Goal: Information Seeking & Learning: Learn about a topic

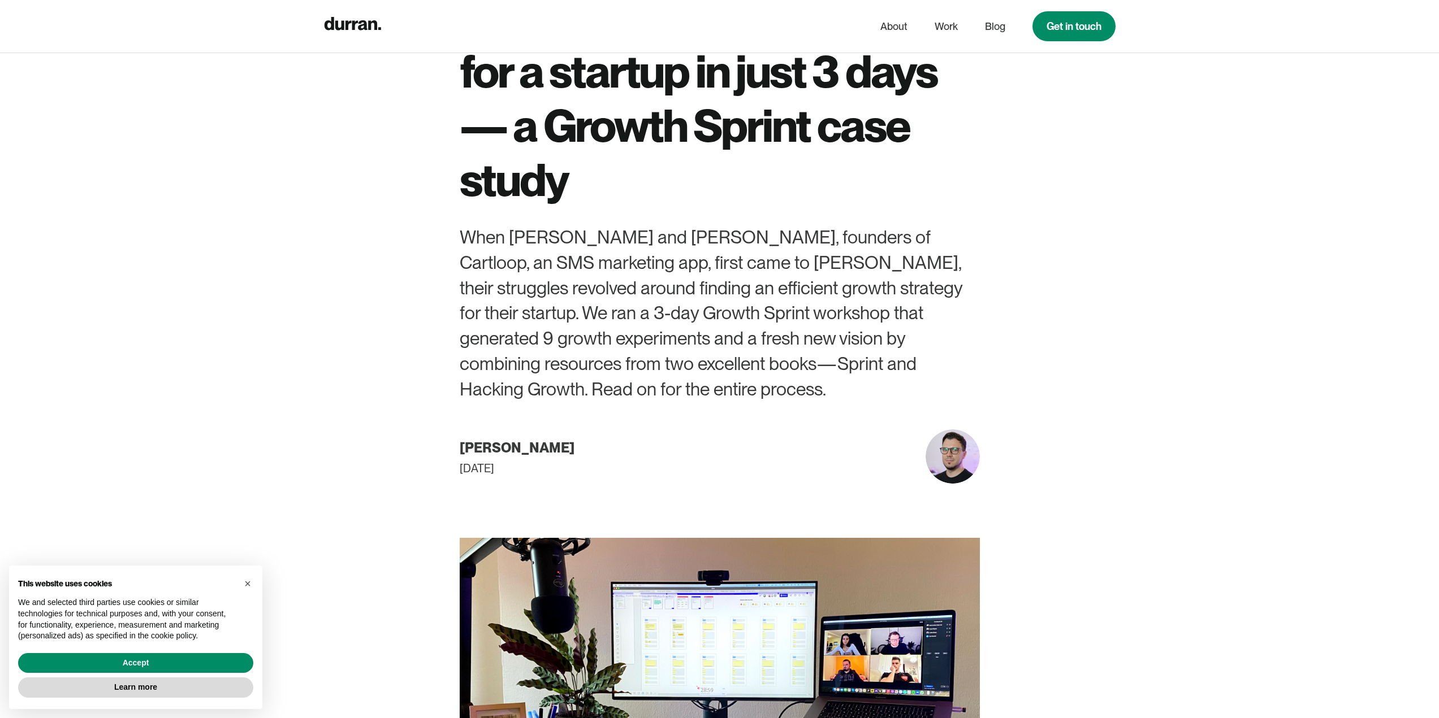
scroll to position [170, 0]
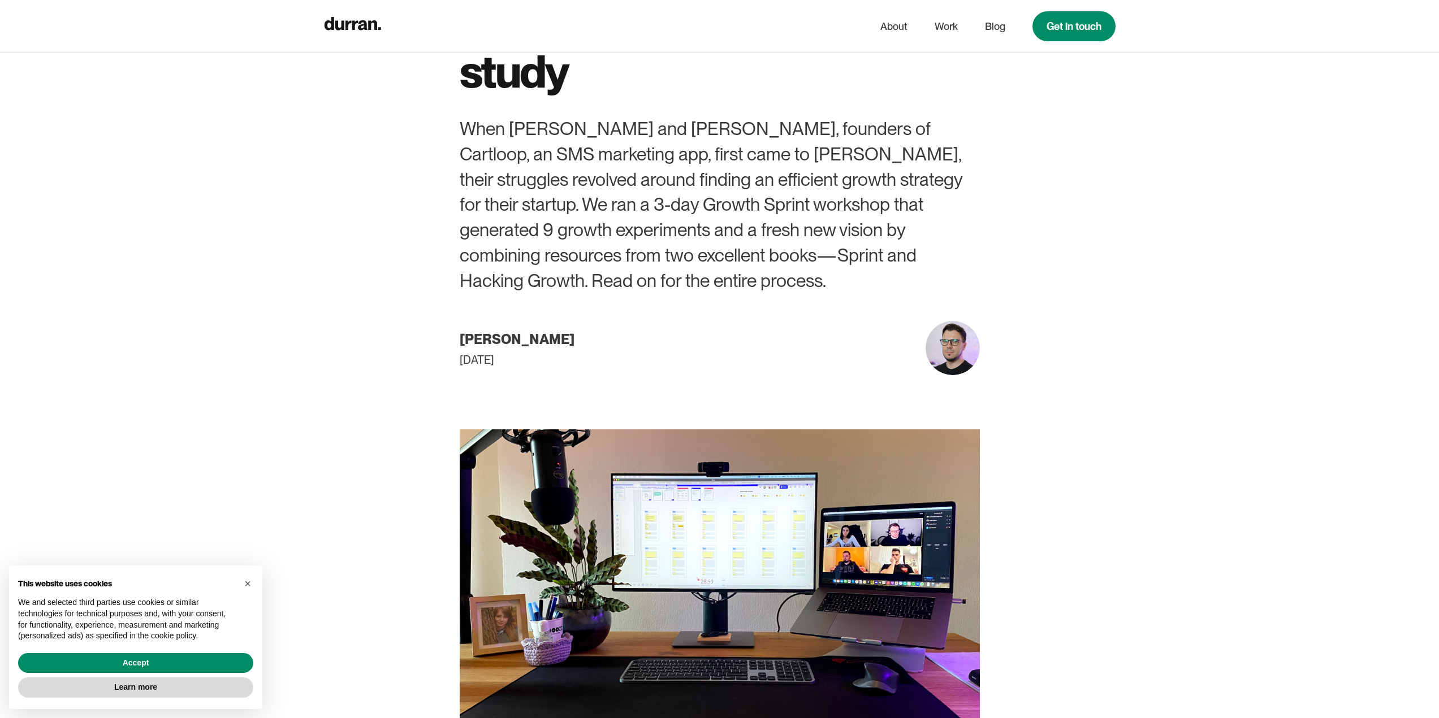
drag, startPoint x: 1100, startPoint y: 388, endPoint x: 1102, endPoint y: 364, distance: 23.8
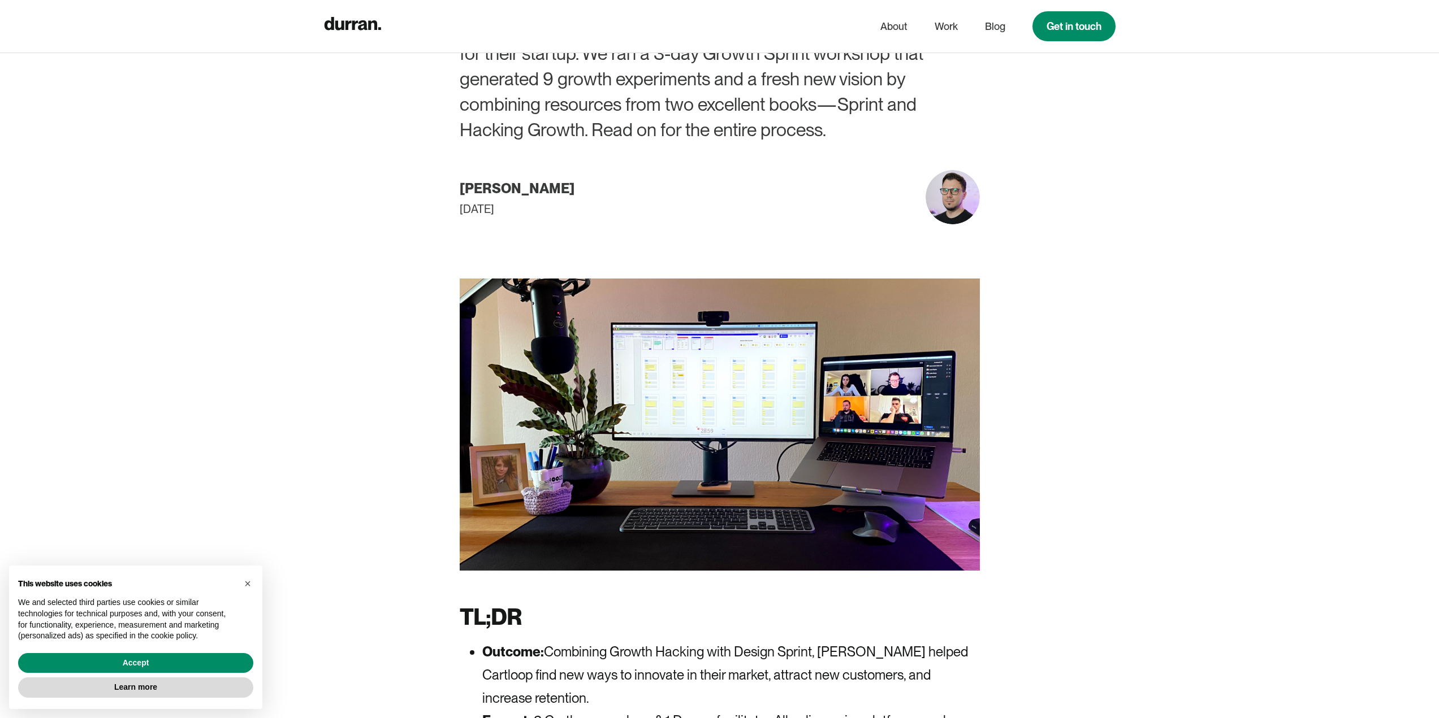
scroll to position [468, 0]
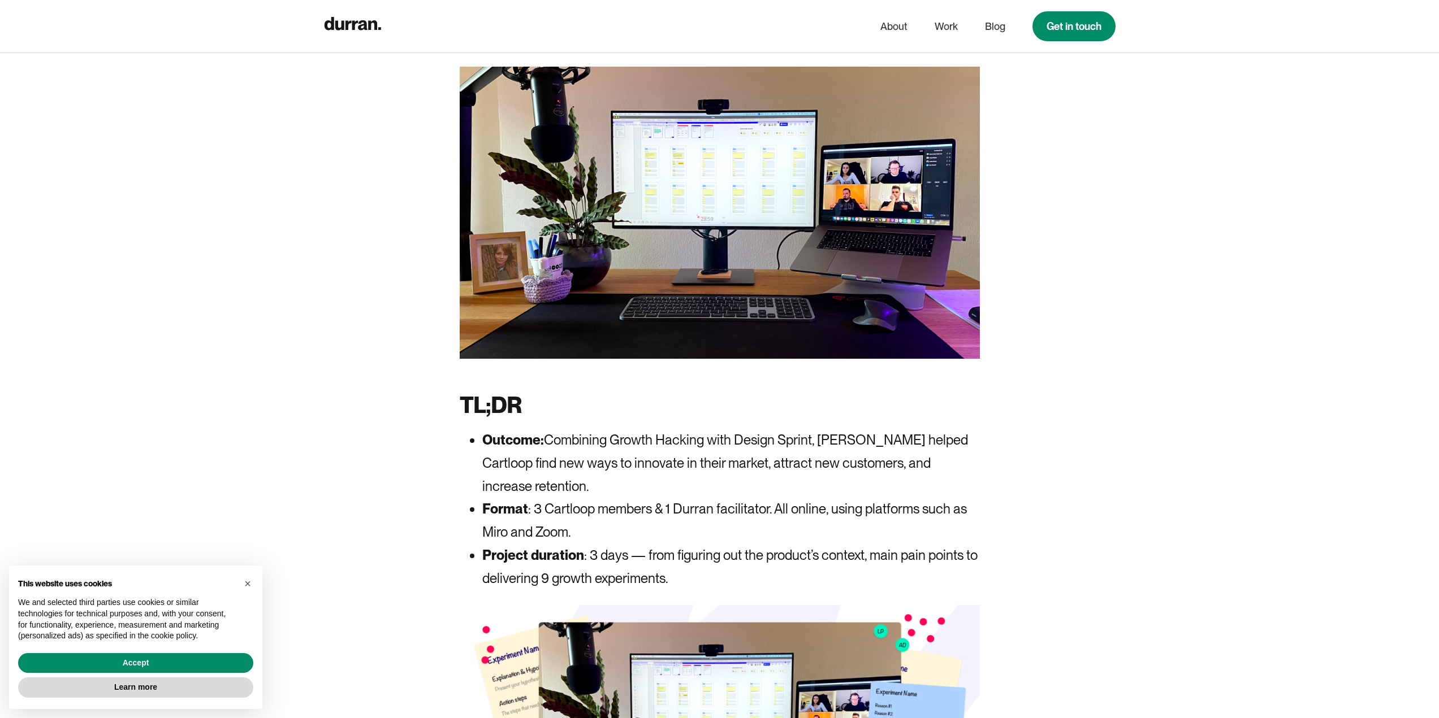
drag, startPoint x: 1095, startPoint y: 483, endPoint x: 1095, endPoint y: 477, distance: 5.7
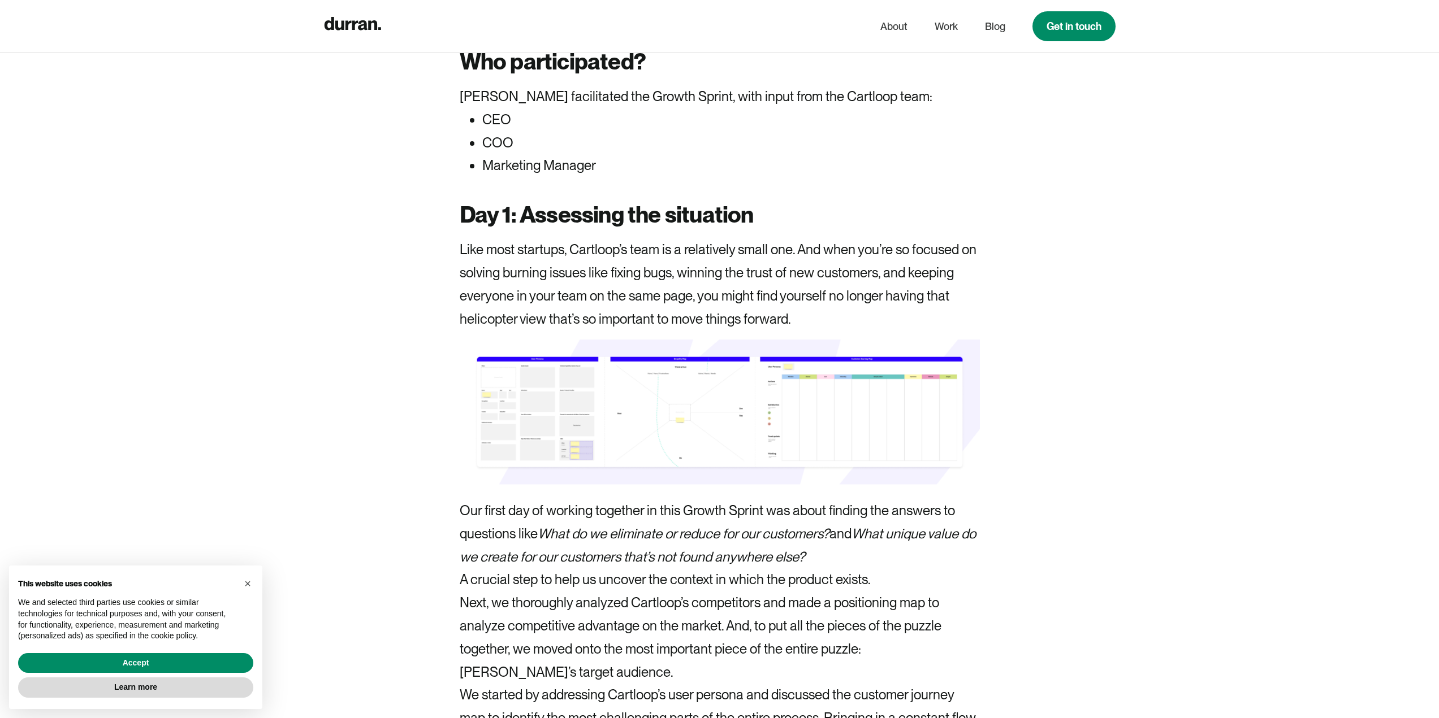
scroll to position [3074, 0]
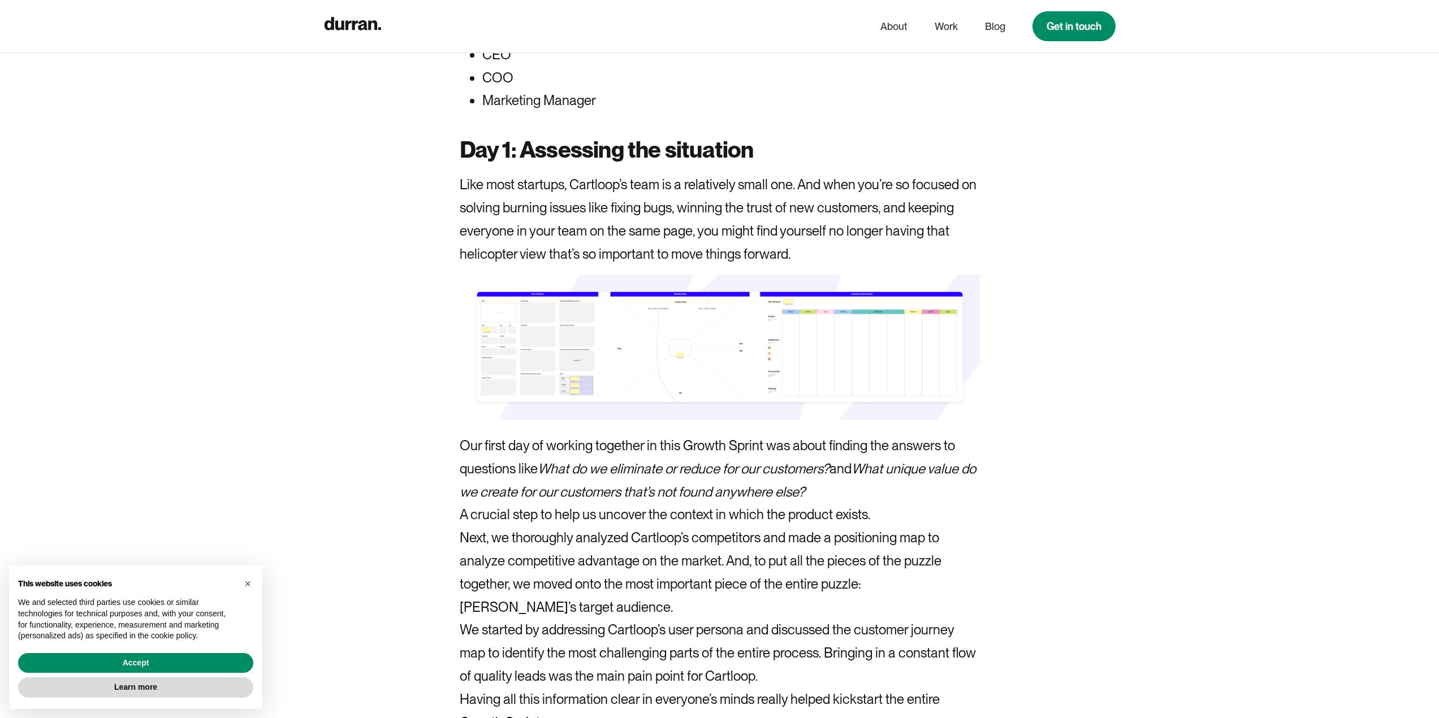
drag, startPoint x: 1089, startPoint y: 361, endPoint x: 1094, endPoint y: 324, distance: 37.2
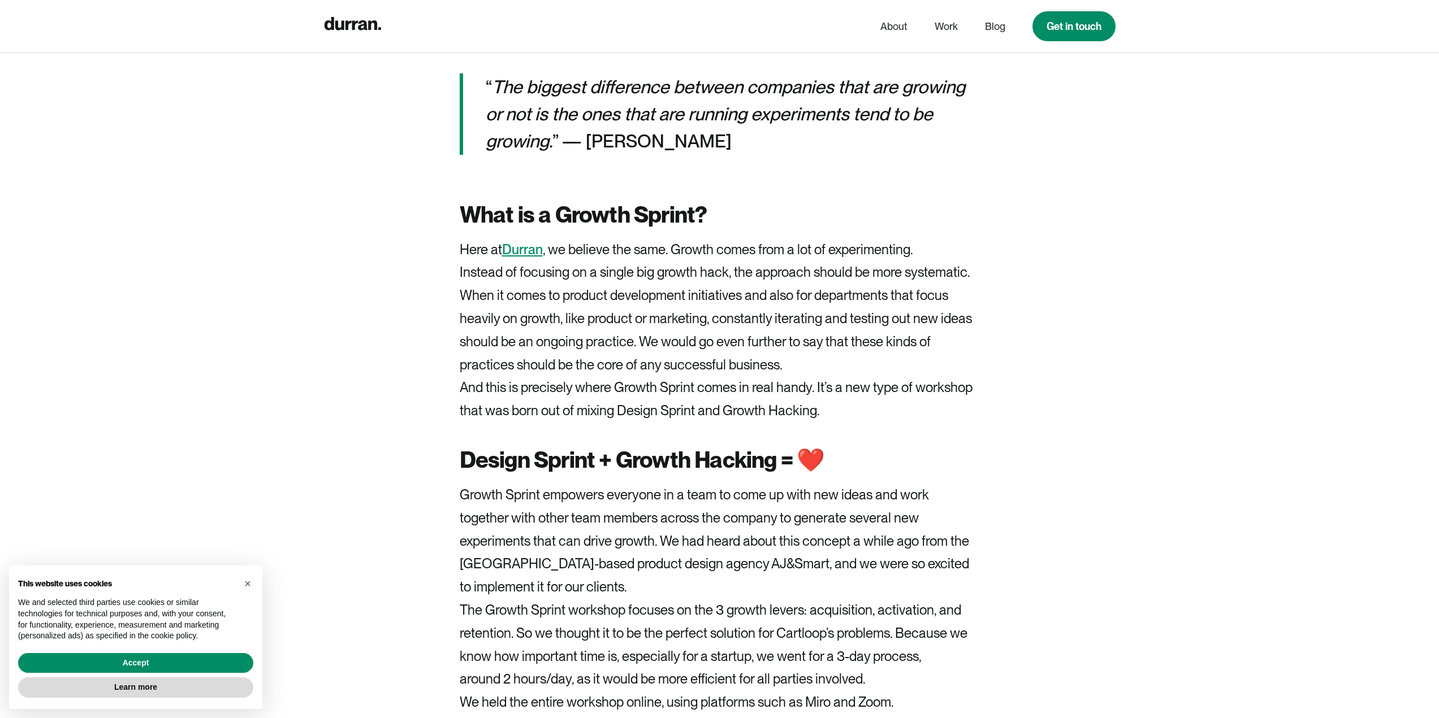
scroll to position [2317, 0]
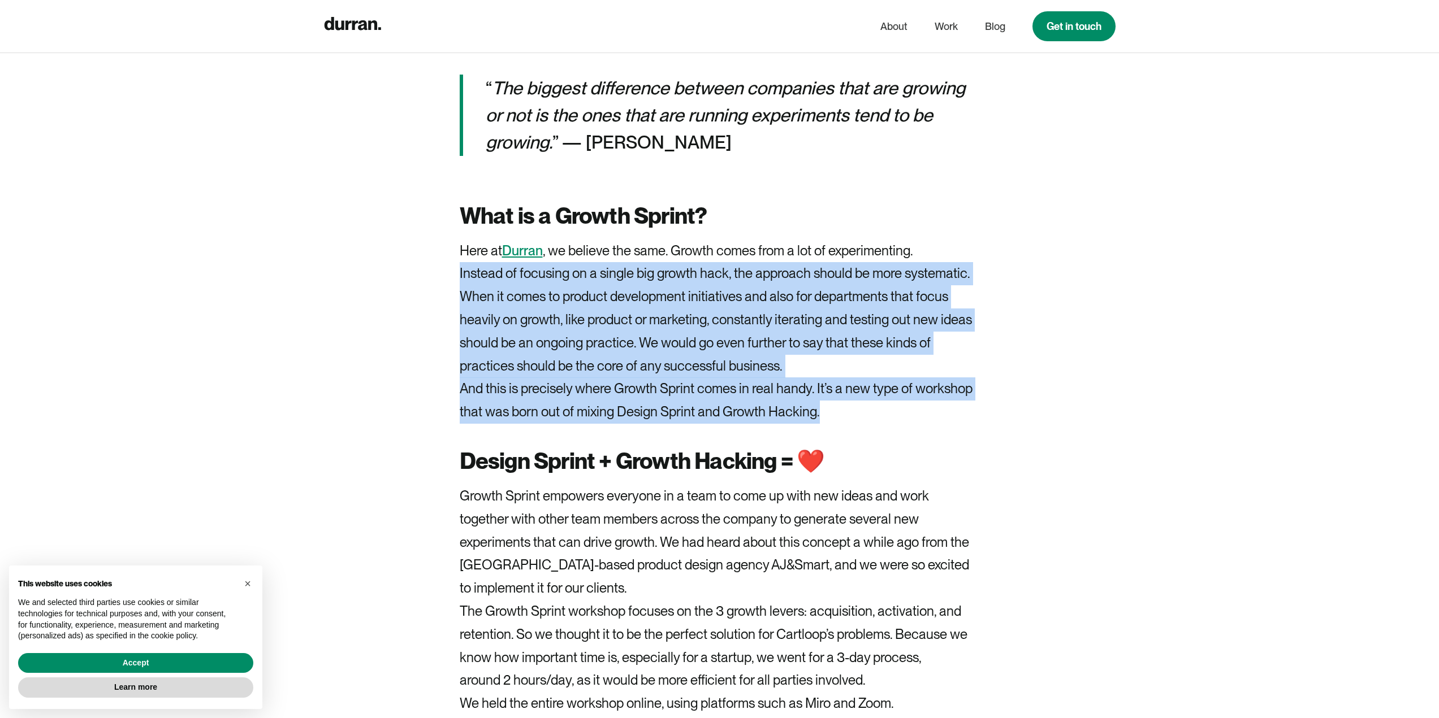
drag, startPoint x: 454, startPoint y: 202, endPoint x: 937, endPoint y: 362, distance: 508.7
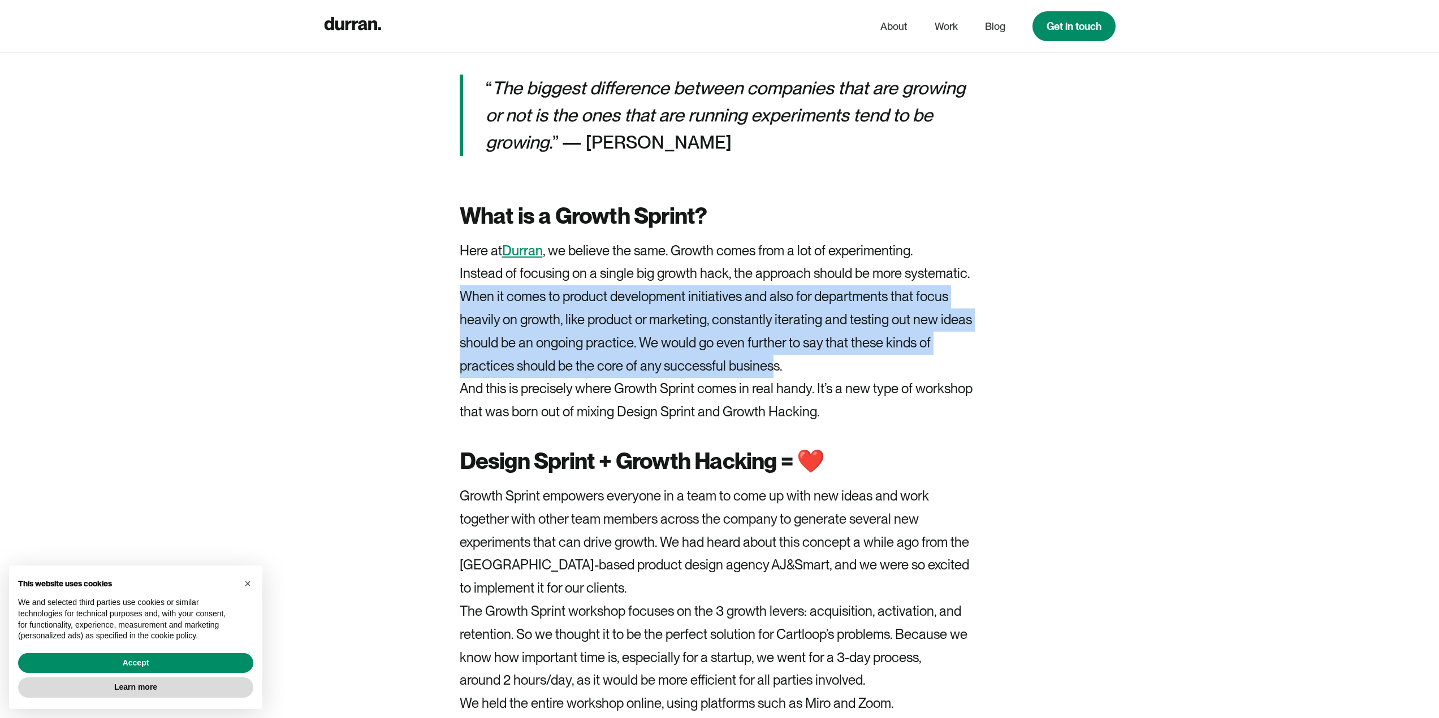
drag, startPoint x: 462, startPoint y: 219, endPoint x: 774, endPoint y: 303, distance: 322.6
click at [774, 303] on p "When it comes to product development initiatives and also for departments that …" at bounding box center [720, 331] width 520 height 92
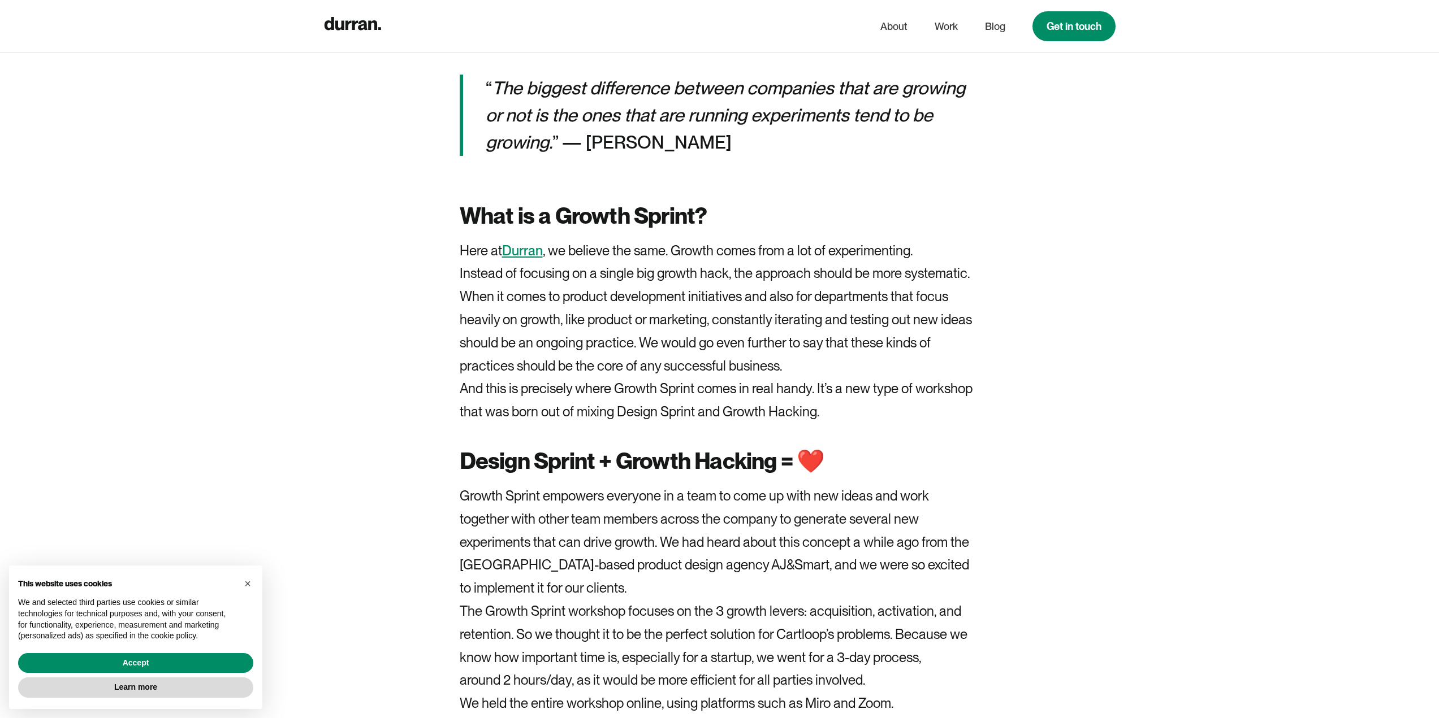
drag, startPoint x: 1055, startPoint y: 318, endPoint x: 1064, endPoint y: 280, distance: 38.4
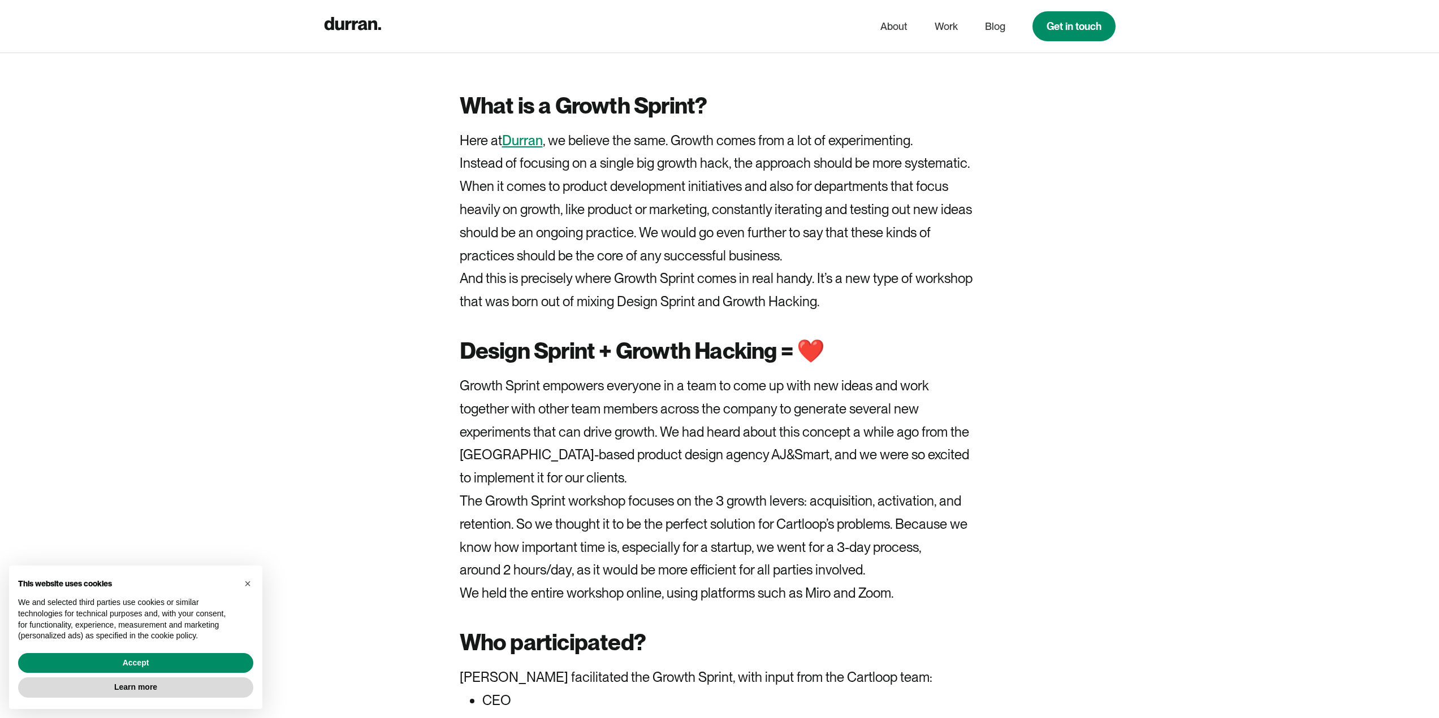
scroll to position [2430, 0]
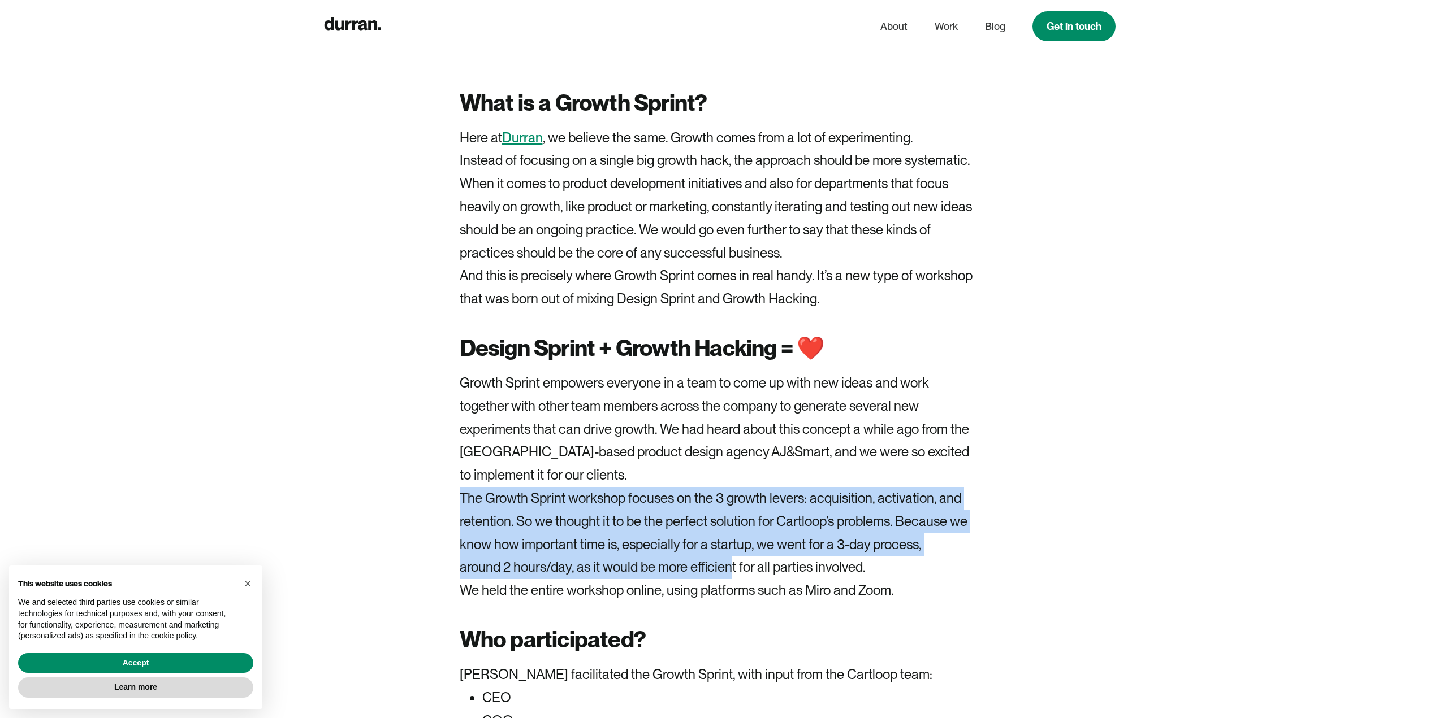
drag, startPoint x: 460, startPoint y: 432, endPoint x: 834, endPoint y: 506, distance: 381.5
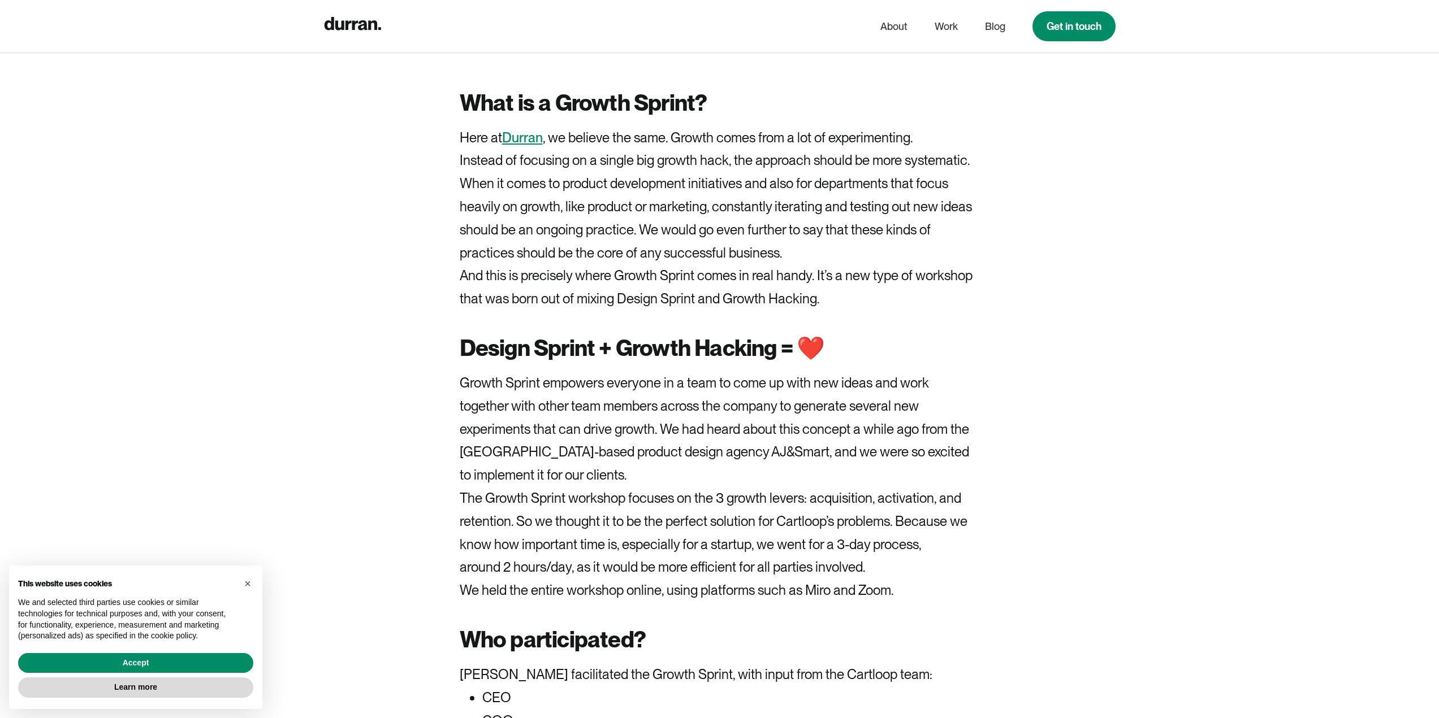
drag, startPoint x: 1029, startPoint y: 307, endPoint x: 1025, endPoint y: 301, distance: 6.9
drag, startPoint x: 1025, startPoint y: 301, endPoint x: 1020, endPoint y: 283, distance: 18.8
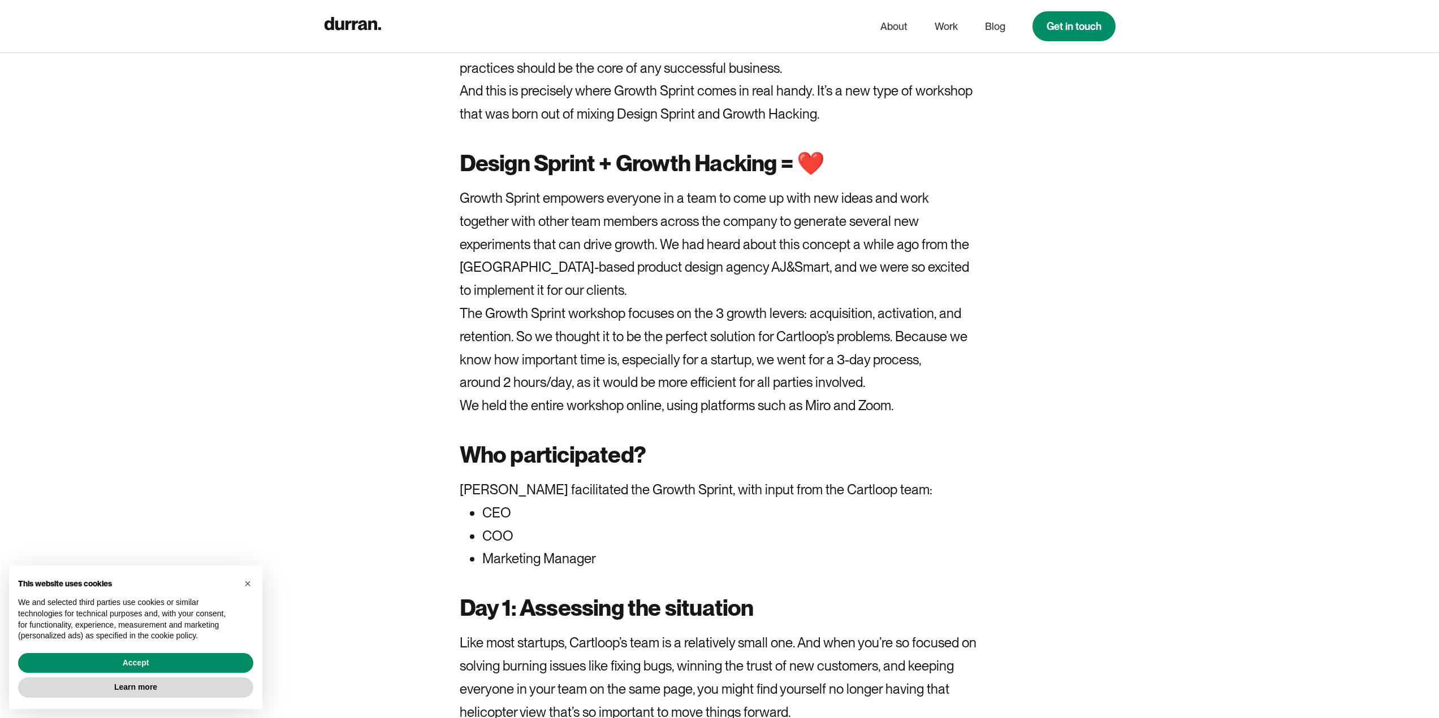
scroll to position [2657, 0]
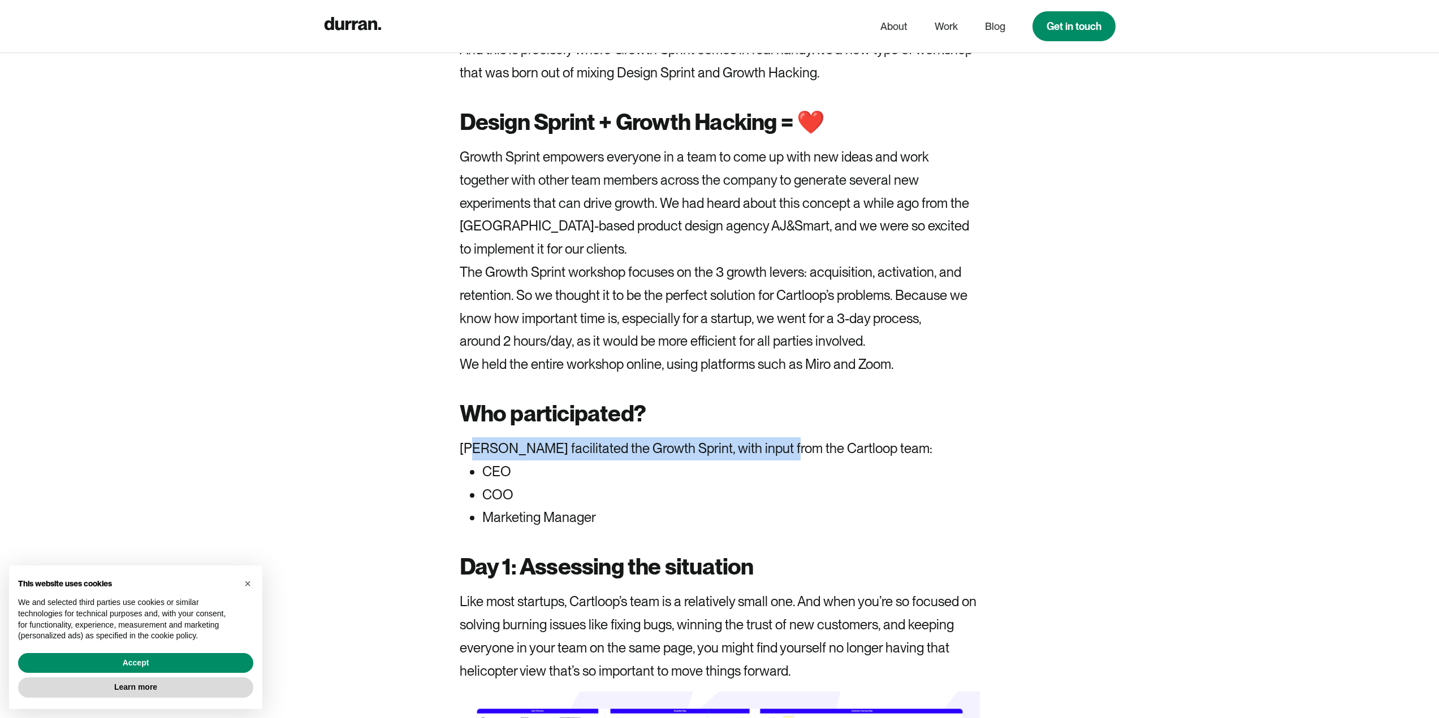
drag, startPoint x: 475, startPoint y: 376, endPoint x: 772, endPoint y: 383, distance: 296.3
click at [772, 437] on p "Durran facilitated the Growth Sprint, with input from the Cartloop team:" at bounding box center [720, 448] width 520 height 23
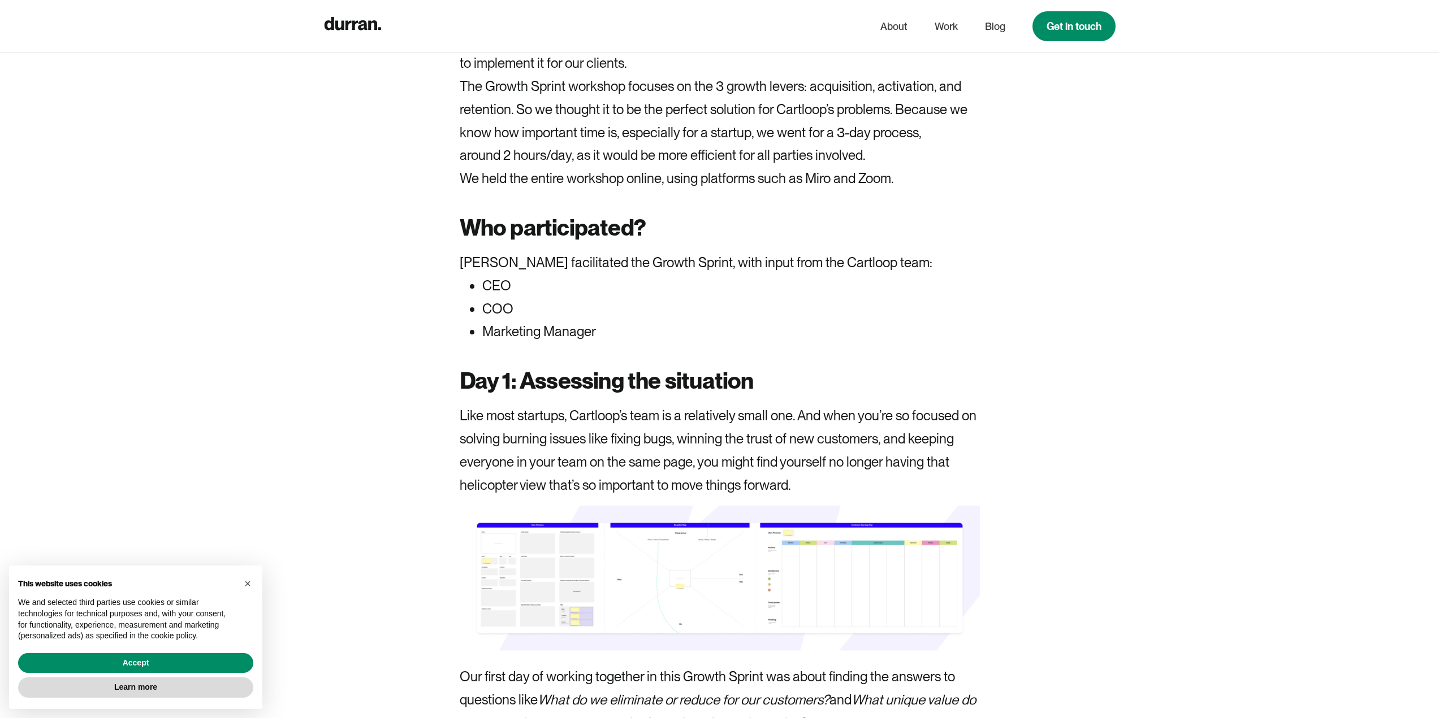
scroll to position [2883, 0]
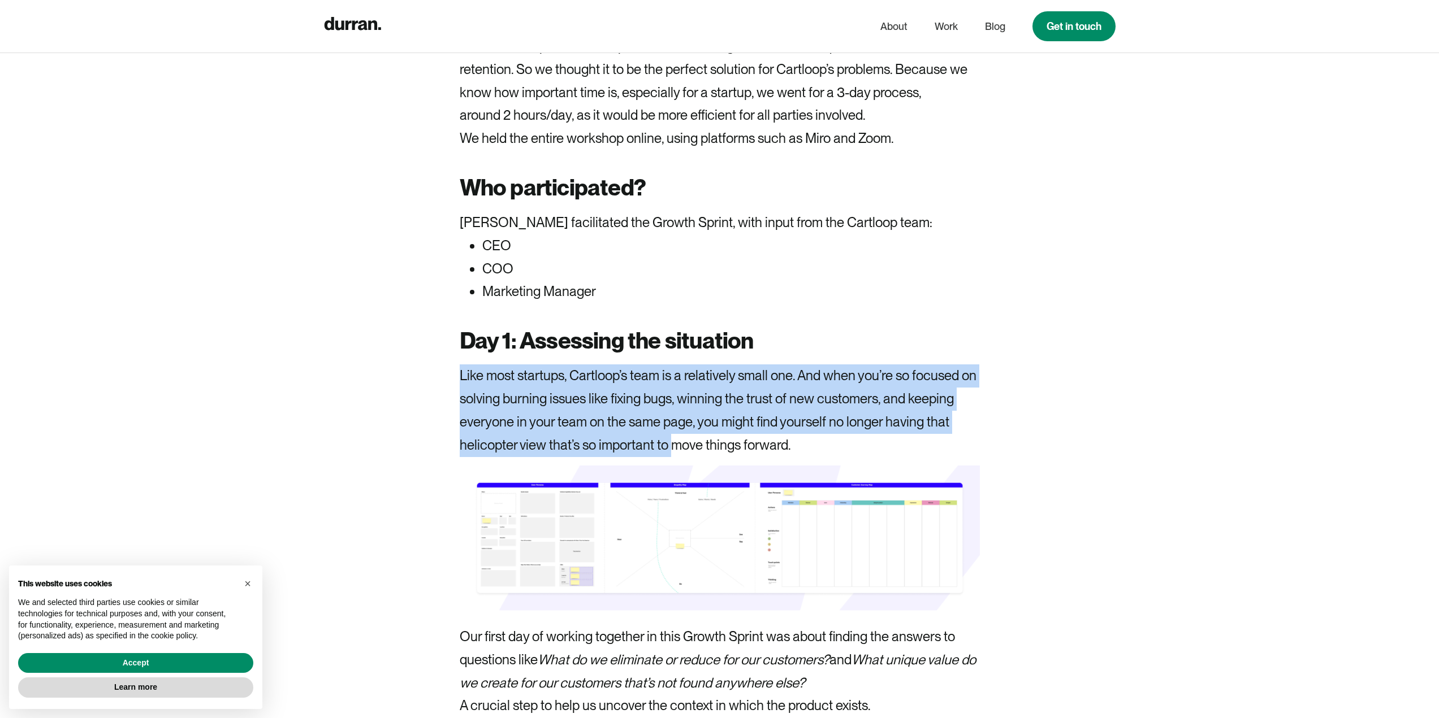
drag, startPoint x: 450, startPoint y: 299, endPoint x: 690, endPoint y: 374, distance: 250.5
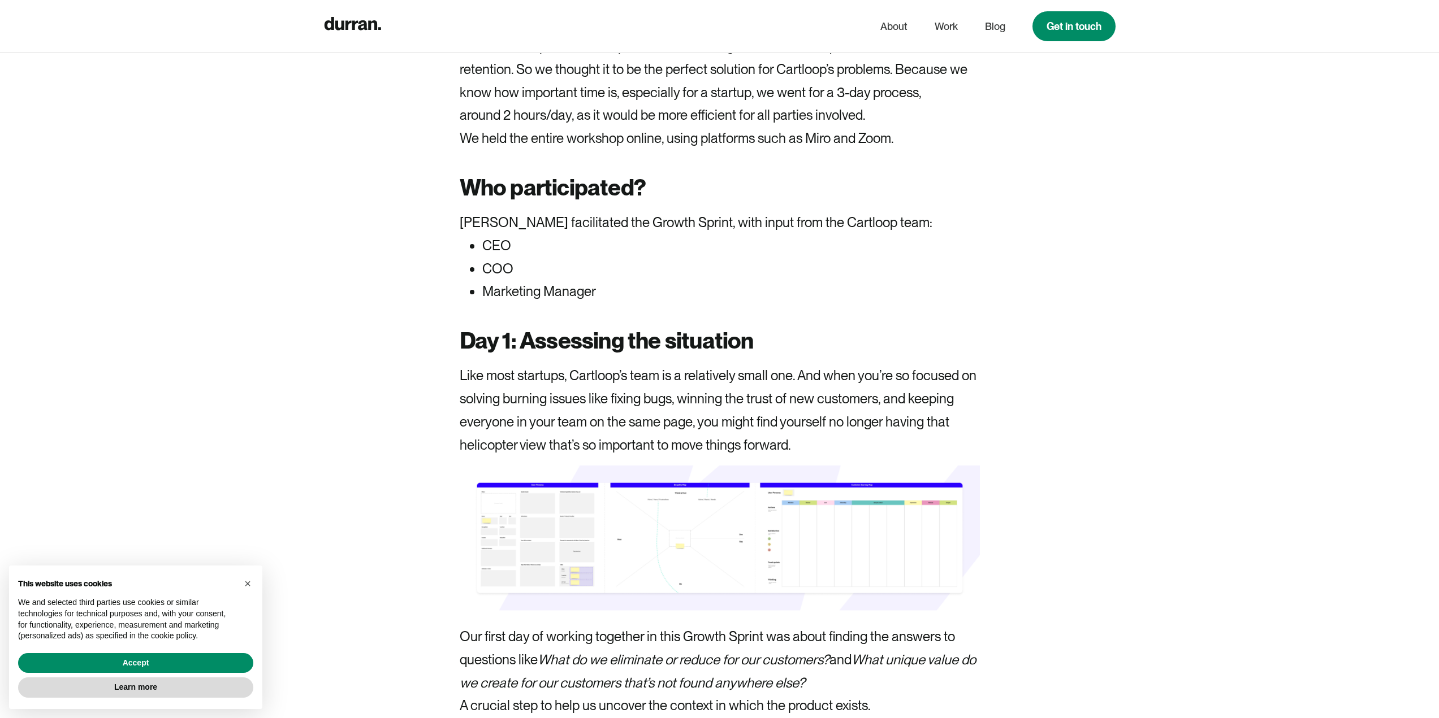
drag, startPoint x: 1053, startPoint y: 298, endPoint x: 1064, endPoint y: 270, distance: 30.4
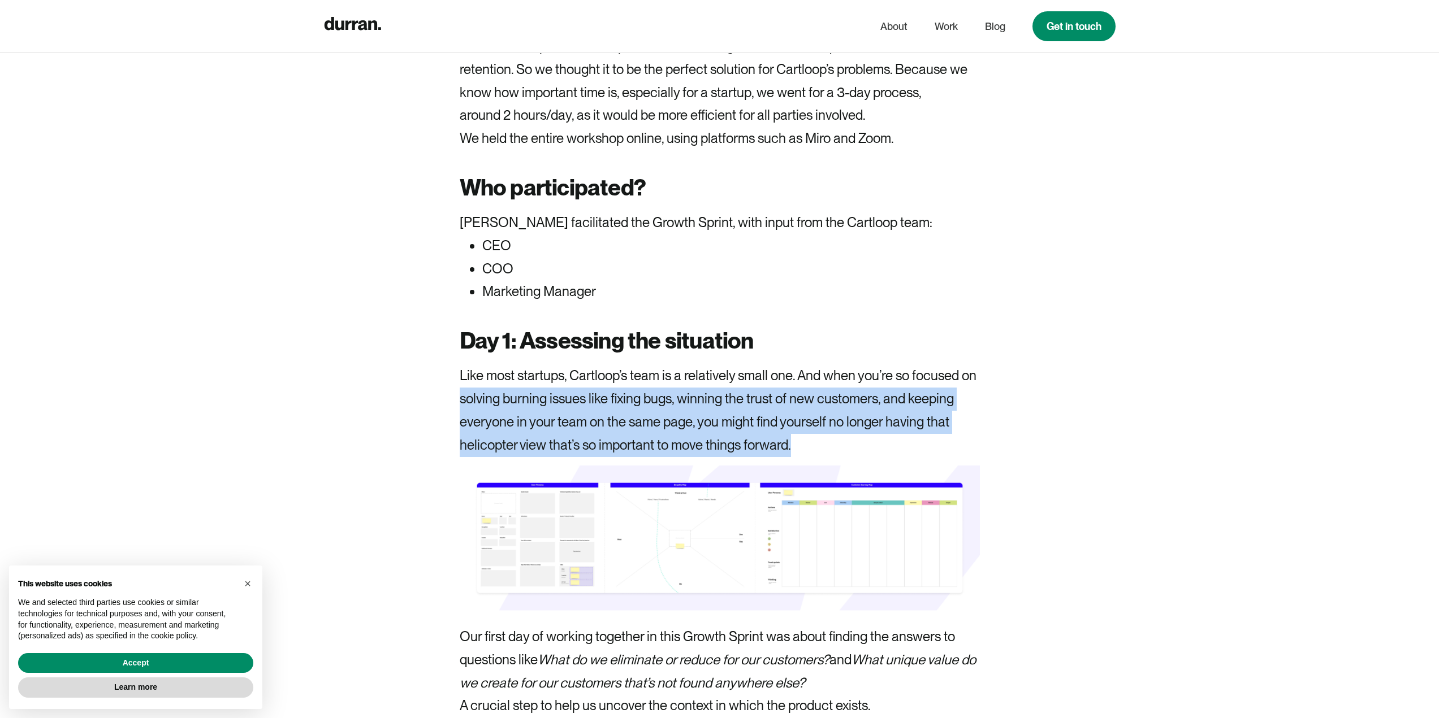
drag, startPoint x: 803, startPoint y: 381, endPoint x: 457, endPoint y: 319, distance: 351.4
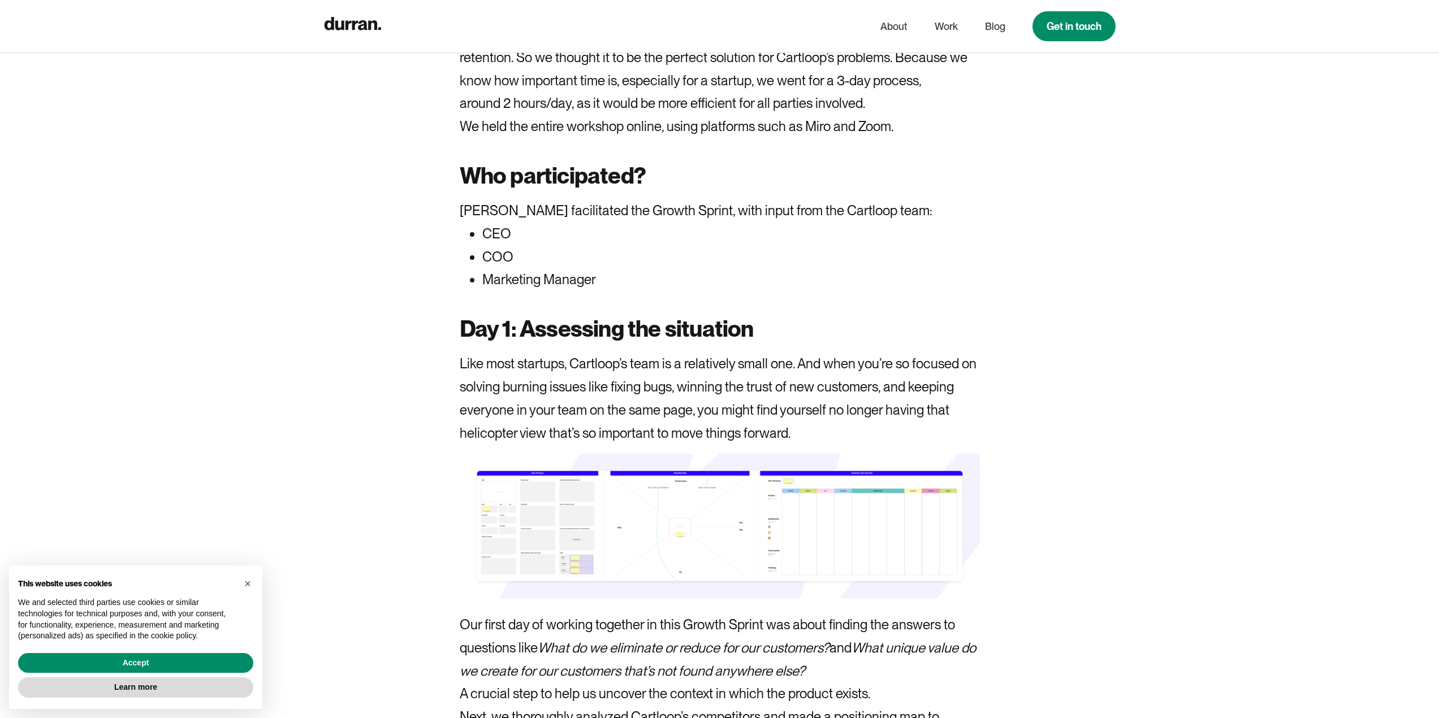
scroll to position [3109, 0]
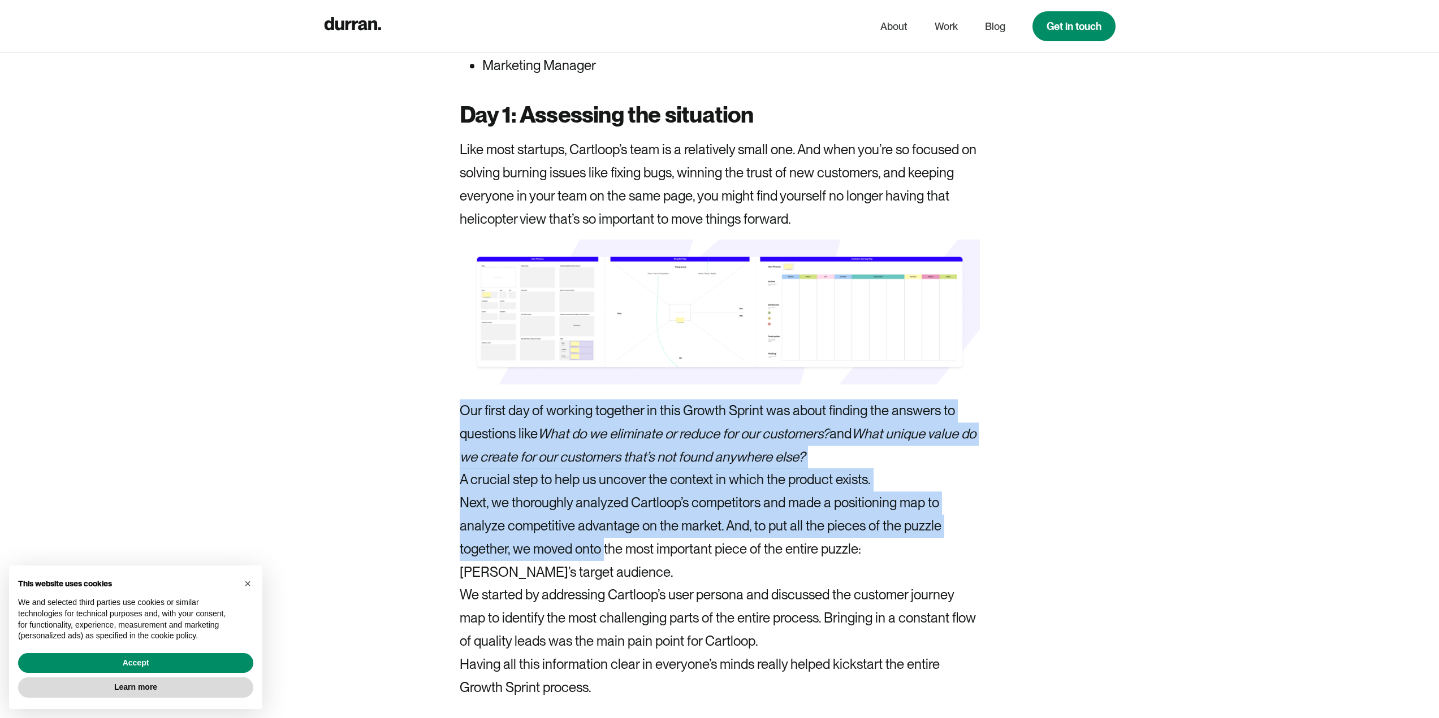
drag, startPoint x: 457, startPoint y: 336, endPoint x: 735, endPoint y: 512, distance: 329.8
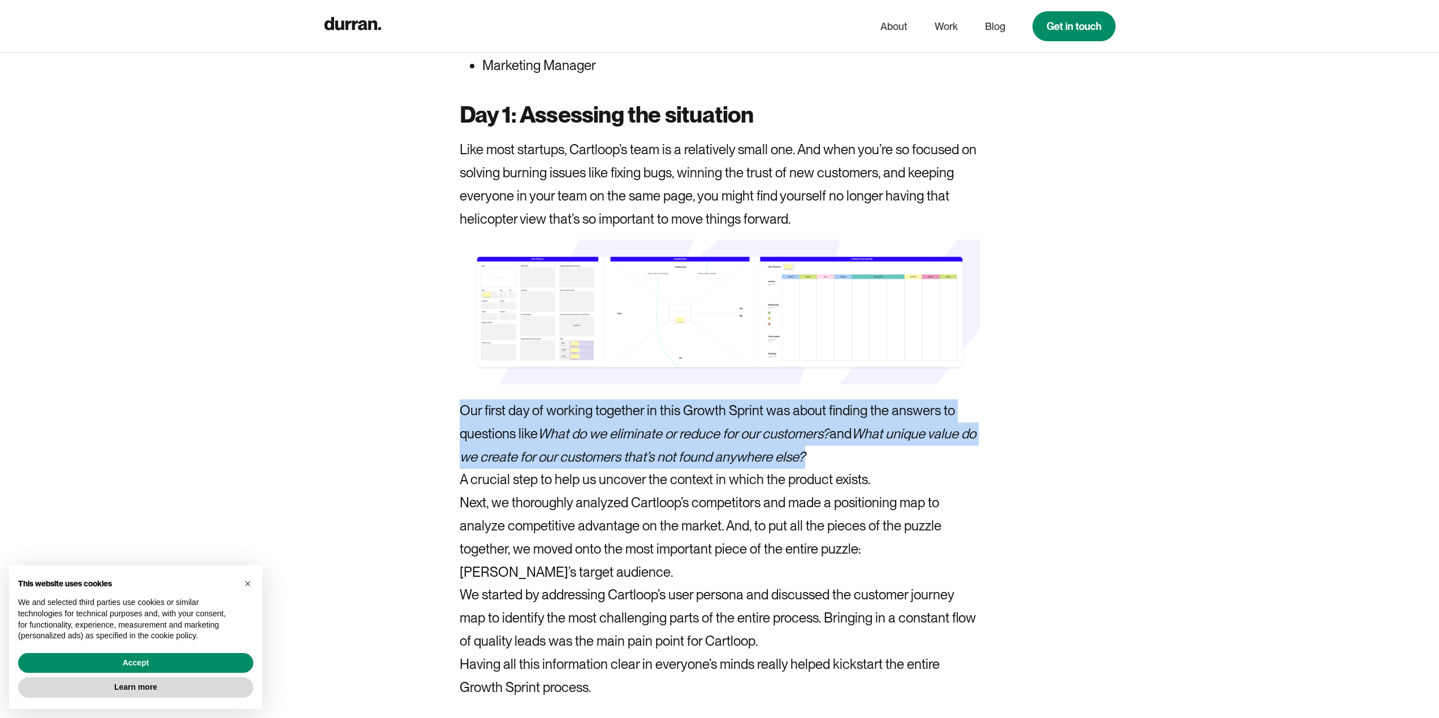
drag, startPoint x: 850, startPoint y: 383, endPoint x: 451, endPoint y: 334, distance: 402.0
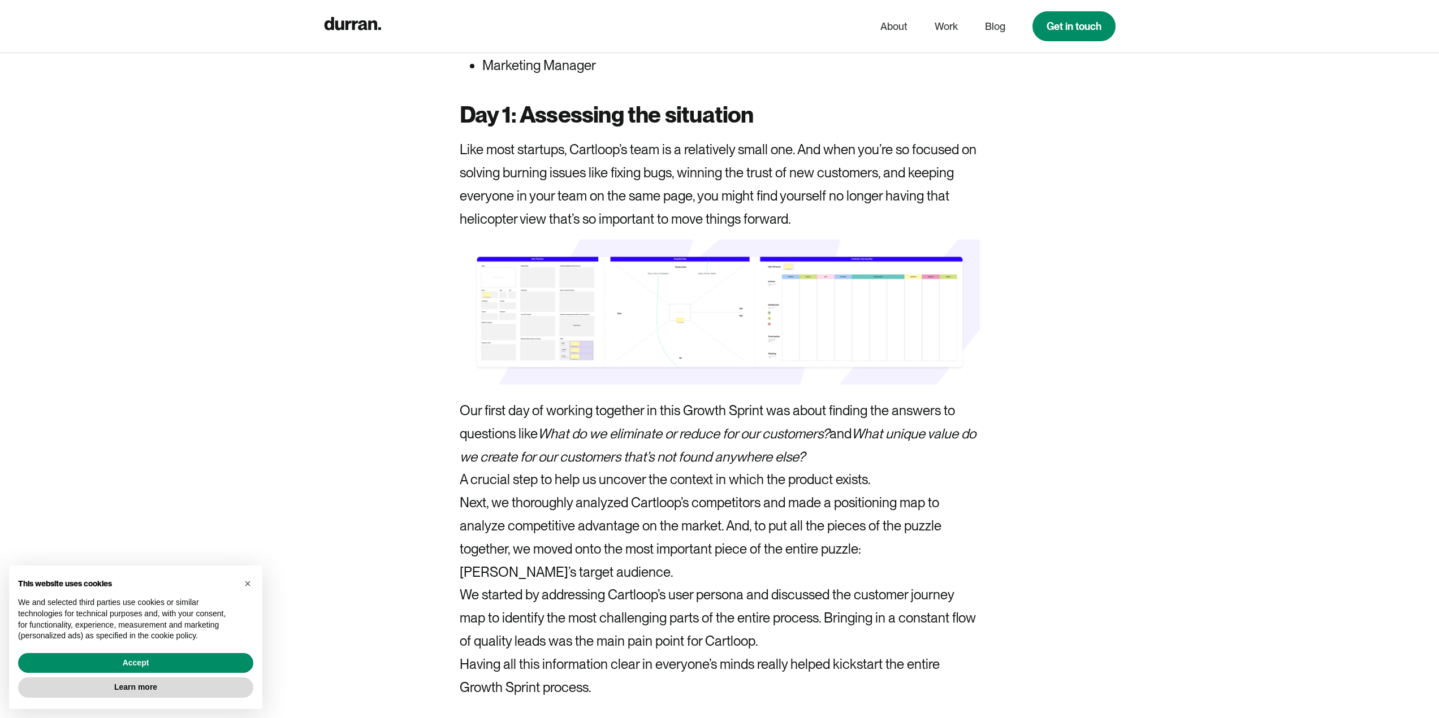
drag, startPoint x: 1054, startPoint y: 327, endPoint x: 1035, endPoint y: 306, distance: 27.6
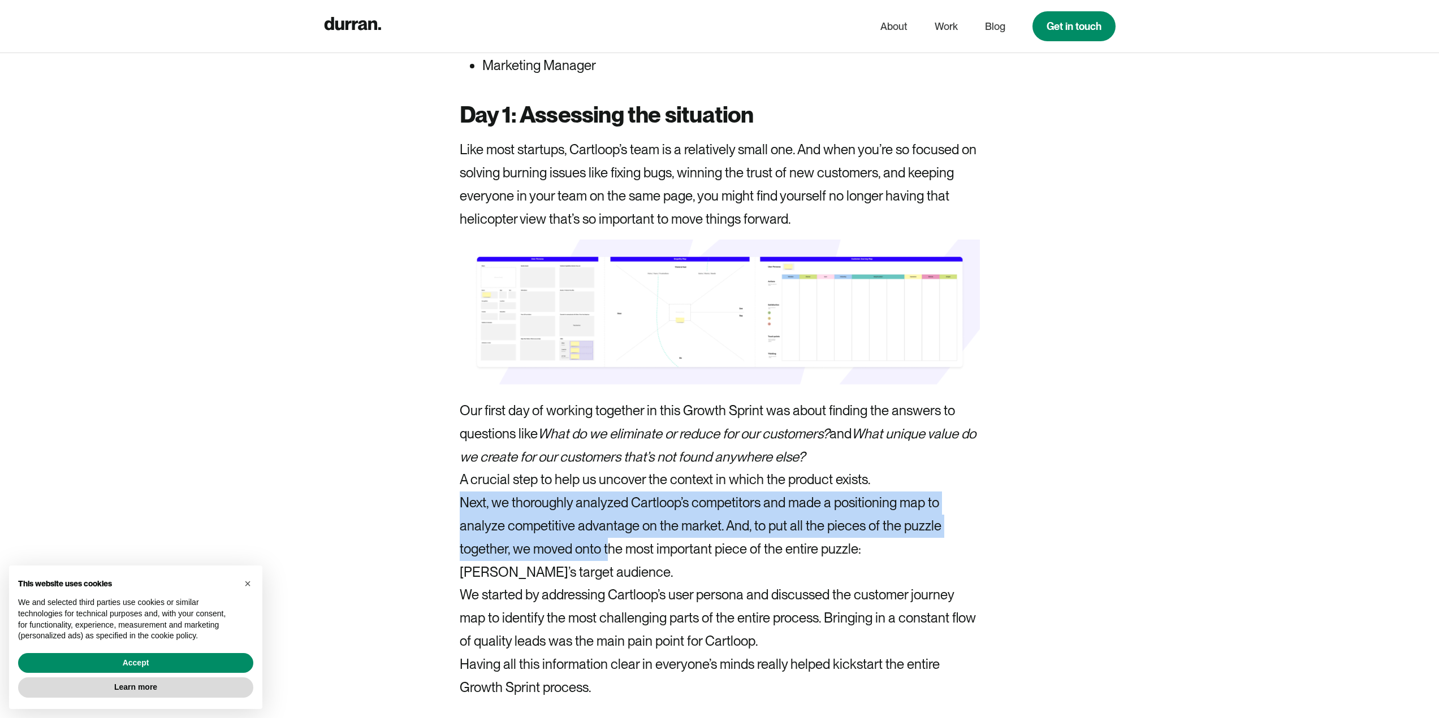
drag, startPoint x: 462, startPoint y: 432, endPoint x: 672, endPoint y: 485, distance: 216.9
click at [611, 492] on p "Next, we thoroughly analyzed Cartloop’s competitors and made a positioning map …" at bounding box center [720, 538] width 520 height 92
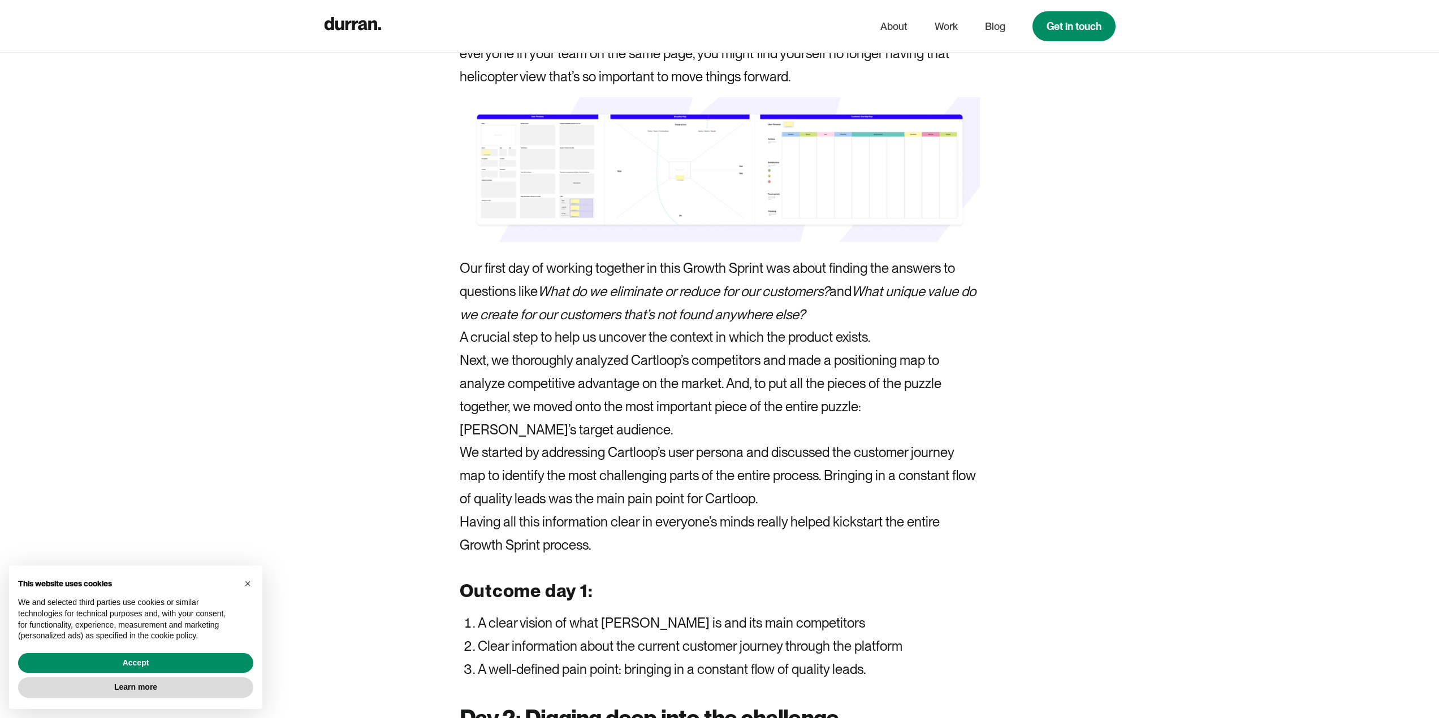
scroll to position [3222, 0]
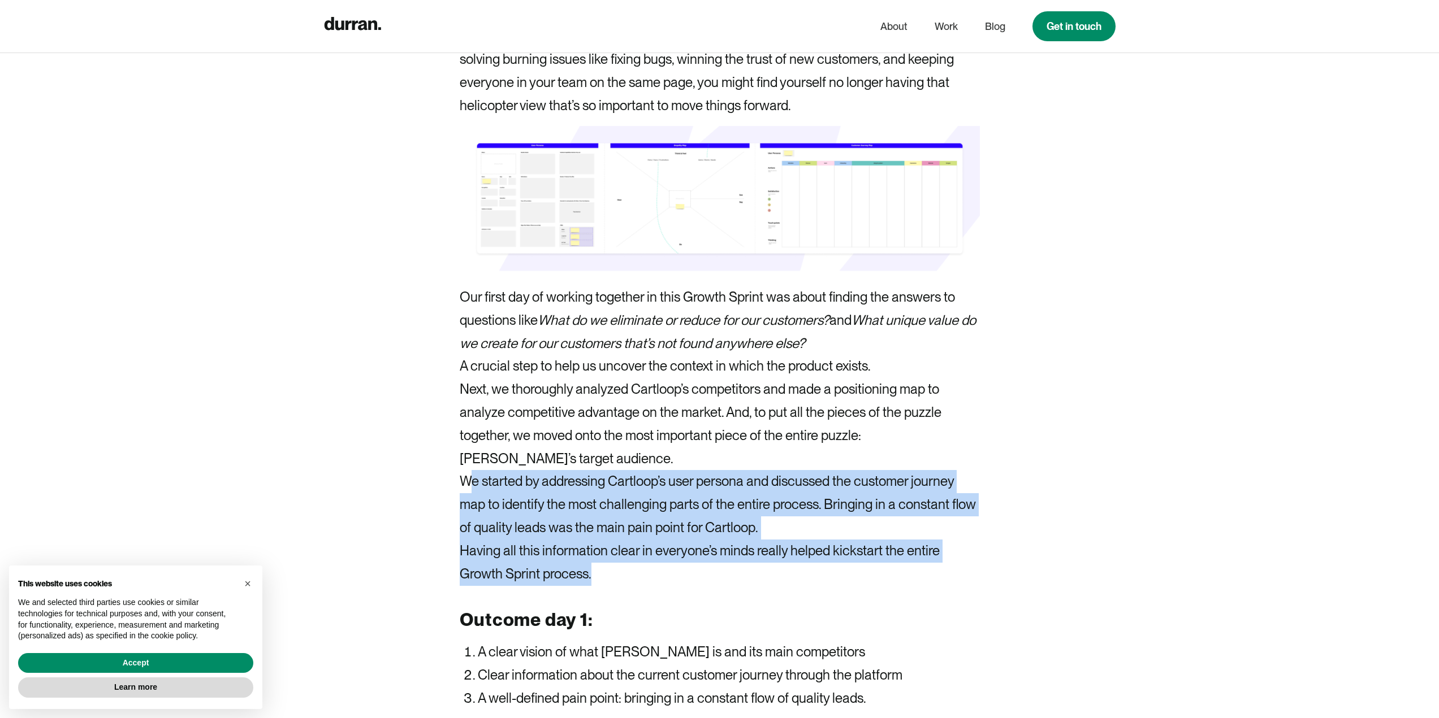
drag, startPoint x: 469, startPoint y: 400, endPoint x: 696, endPoint y: 512, distance: 253.8
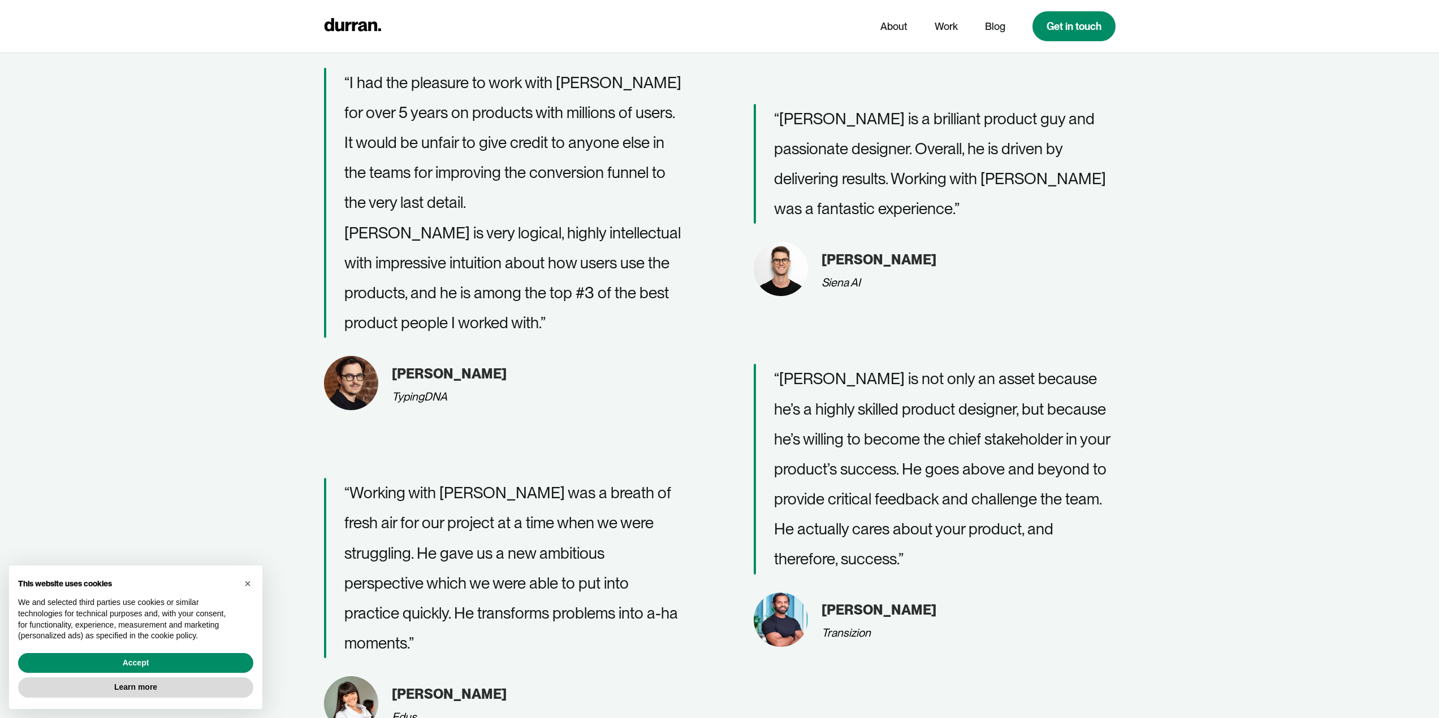
scroll to position [3966, 0]
